Goal: Information Seeking & Learning: Compare options

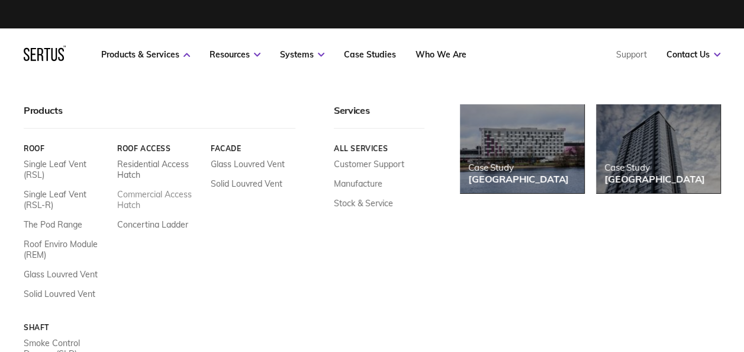
click at [172, 193] on link "Commercial Access Hatch" at bounding box center [159, 199] width 85 height 21
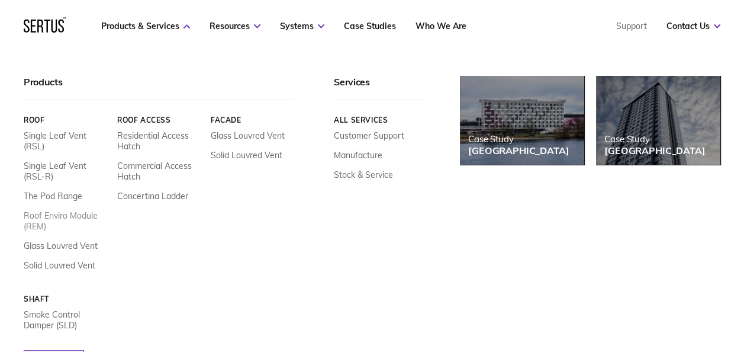
scroll to position [178, 0]
click at [54, 168] on link "Single Leaf Vent (RSL-R)" at bounding box center [66, 170] width 85 height 21
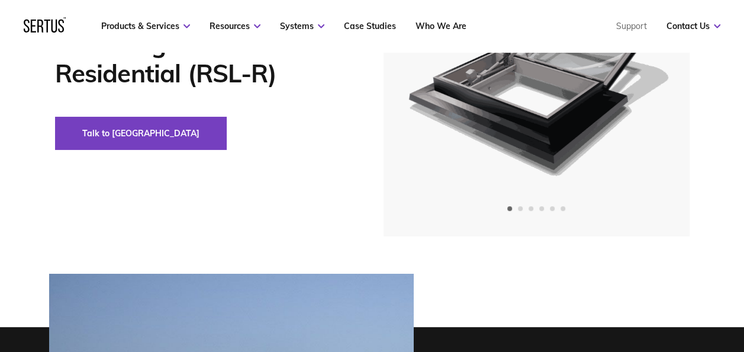
scroll to position [237, 0]
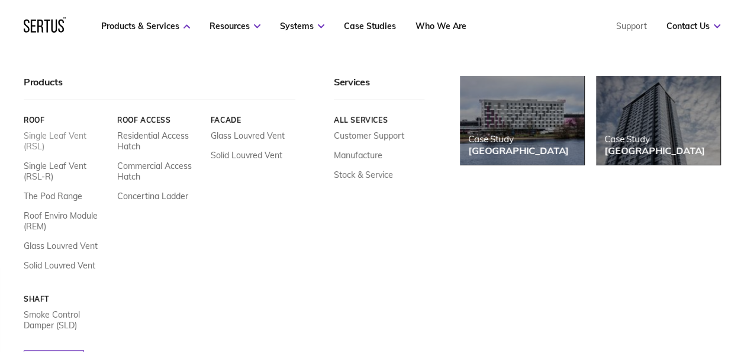
click at [73, 136] on link "Single Leaf Vent (RSL)" at bounding box center [66, 140] width 85 height 21
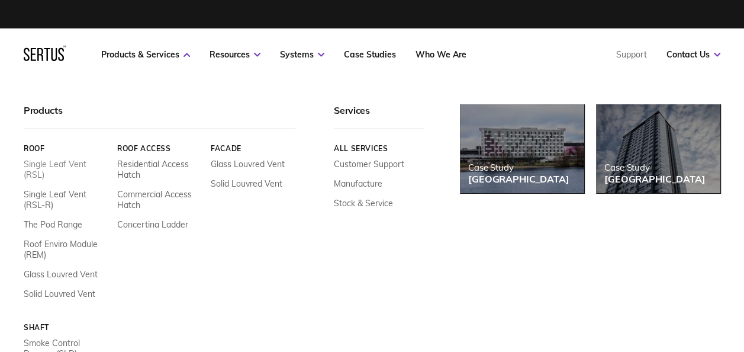
click at [63, 162] on link "Single Leaf Vent (RSL)" at bounding box center [66, 169] width 85 height 21
click at [64, 162] on link "Single Leaf Vent (RSL)" at bounding box center [66, 169] width 85 height 21
click at [63, 193] on link "Single Leaf Vent (RSL-R)" at bounding box center [66, 199] width 85 height 21
